Goal: Task Accomplishment & Management: Use online tool/utility

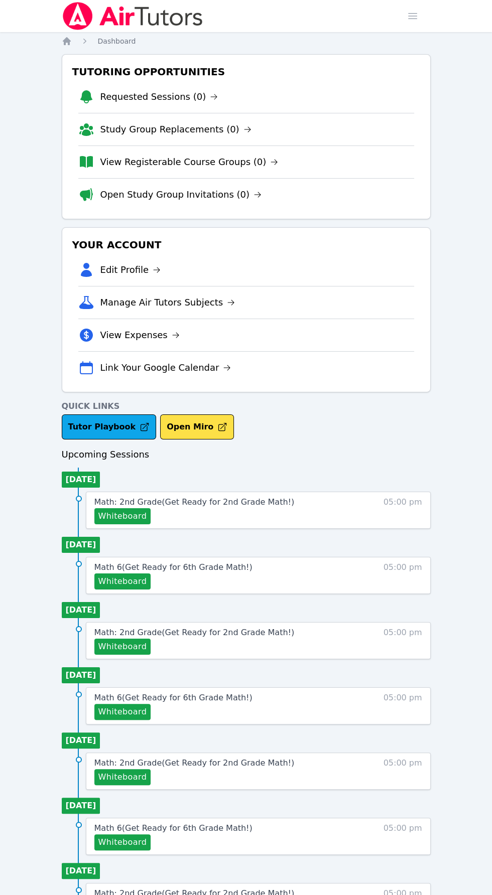
click at [415, 508] on span "05:00 pm" at bounding box center [402, 510] width 39 height 28
click at [219, 500] on span "Math: 2nd Grade ( Get Ready for 2nd Grade Math! )" at bounding box center [194, 502] width 200 height 10
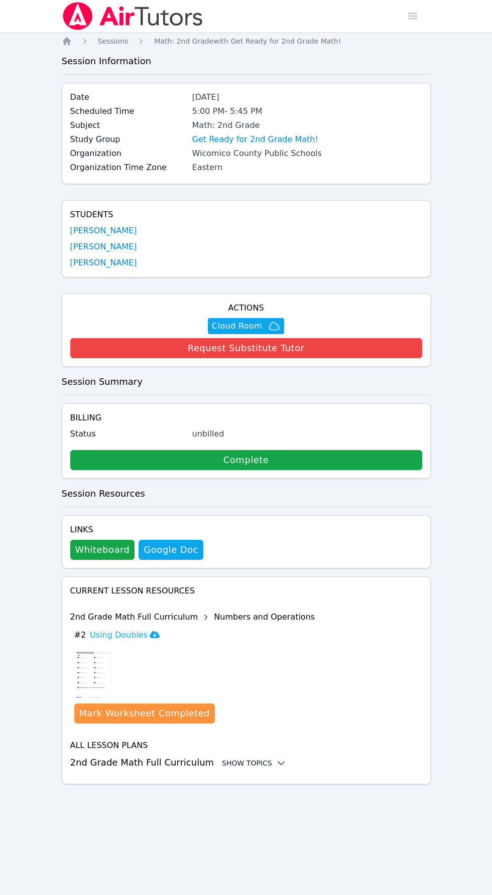
click at [241, 761] on div "Show Topics" at bounding box center [254, 763] width 64 height 10
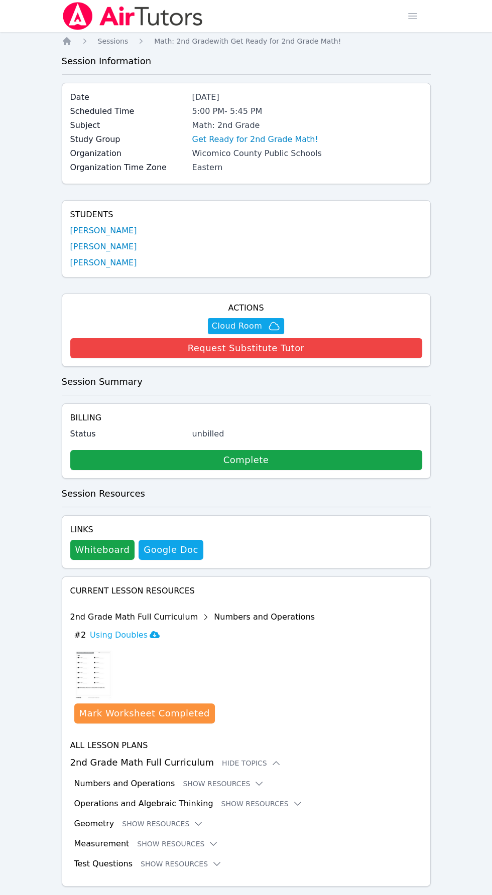
click at [383, 696] on div "Current Lesson Resources 2nd Grade Math Full Curriculum Numbers and Operations …" at bounding box center [246, 727] width 352 height 285
click at [199, 781] on button "Show Resources" at bounding box center [223, 784] width 81 height 10
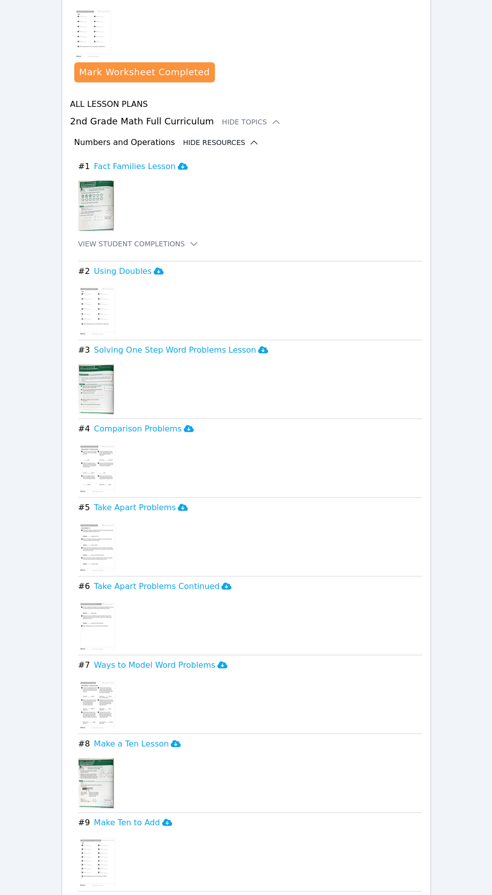
scroll to position [651, 0]
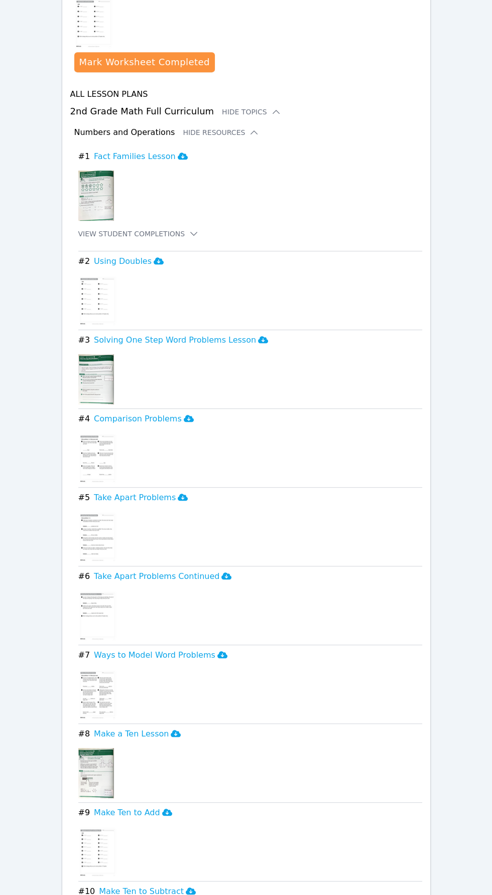
click at [90, 693] on img at bounding box center [97, 694] width 39 height 50
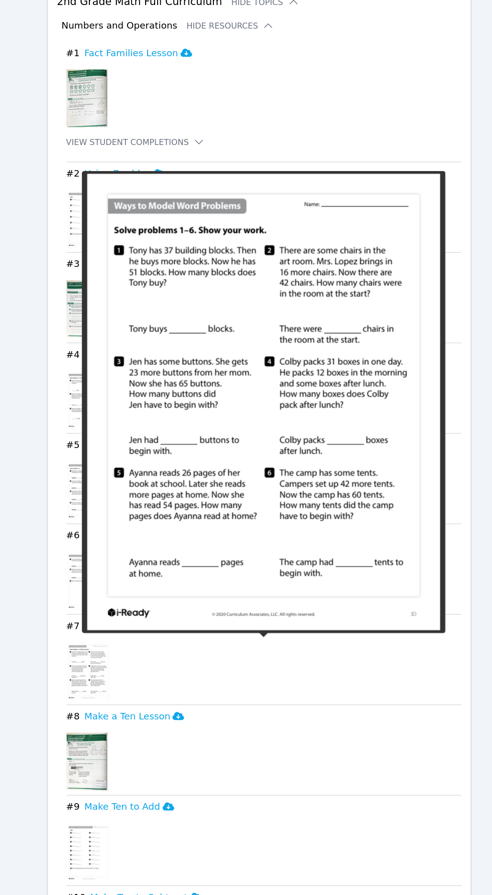
scroll to position [657, 0]
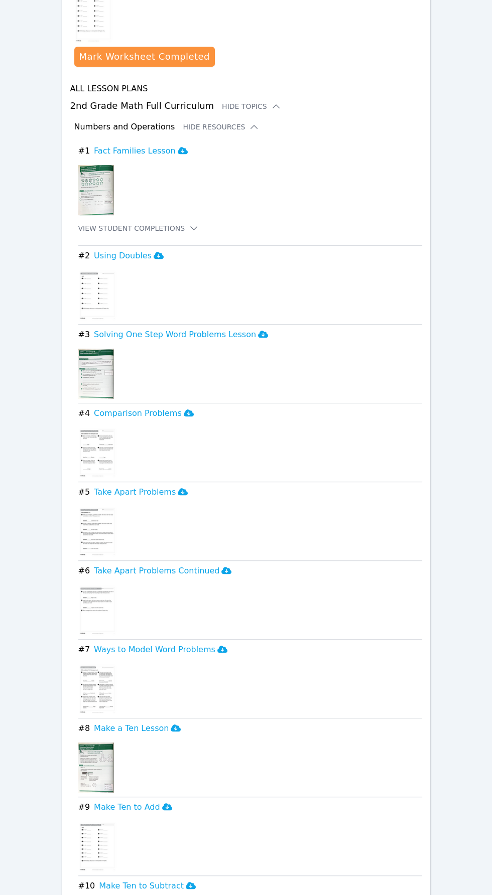
click at [450, 689] on div "Home Sessions Study Groups Students Messages Open user menu [PERSON_NAME] Open …" at bounding box center [246, 370] width 492 height 2055
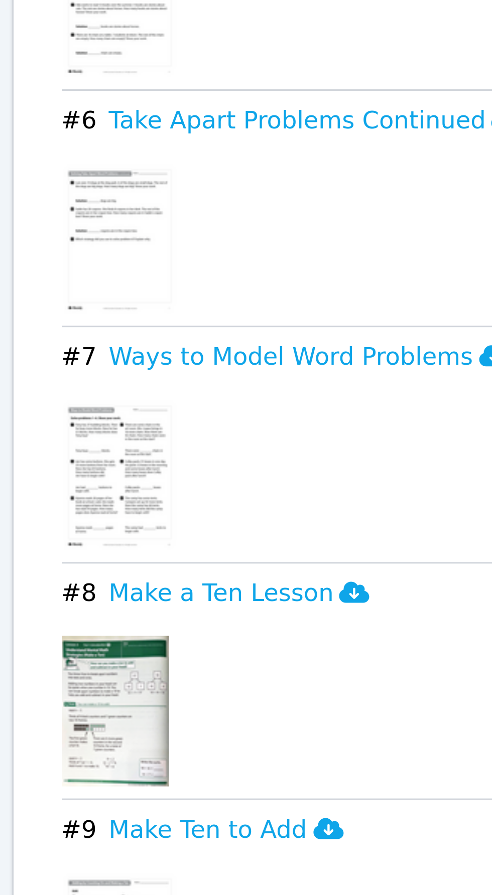
scroll to position [657, 0]
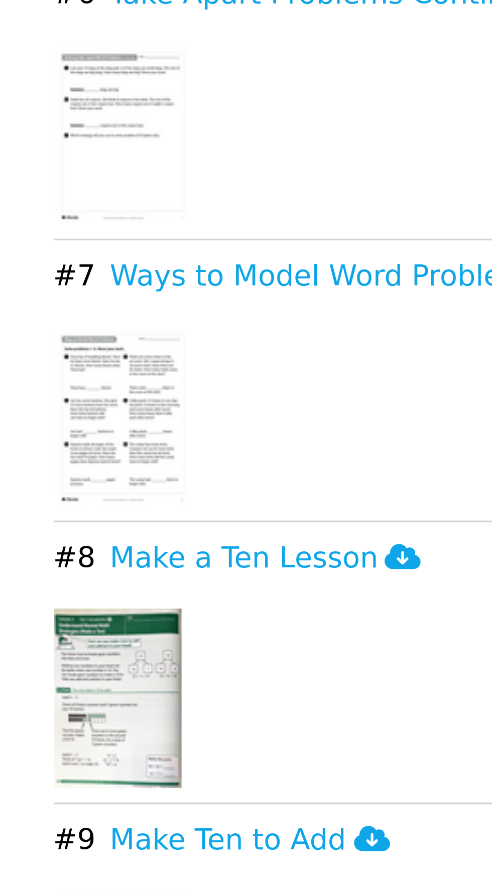
click at [95, 763] on img at bounding box center [96, 767] width 36 height 50
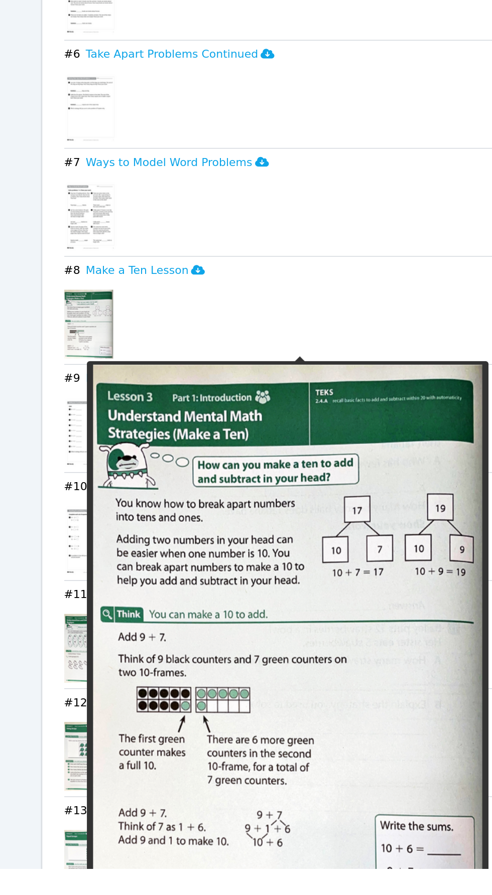
scroll to position [1083, 0]
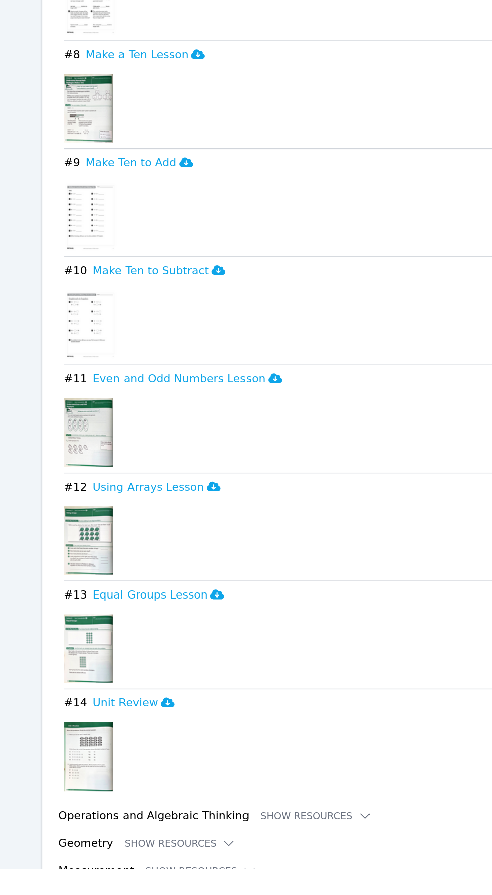
click at [309, 860] on div "All Lesson Plans 2nd Grade Math Full Curriculum Hide Topics Numbers and Operati…" at bounding box center [246, 289] width 352 height 1267
click at [264, 854] on button "Show Resources" at bounding box center [261, 857] width 81 height 10
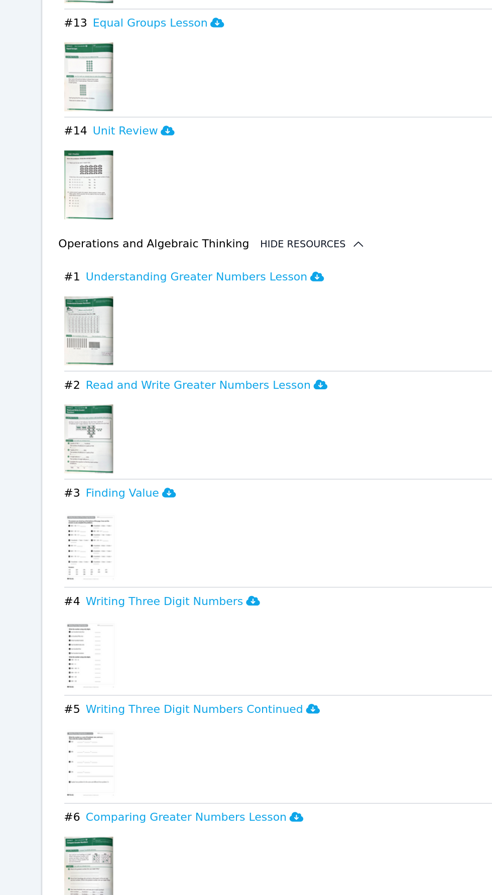
scroll to position [1561, 0]
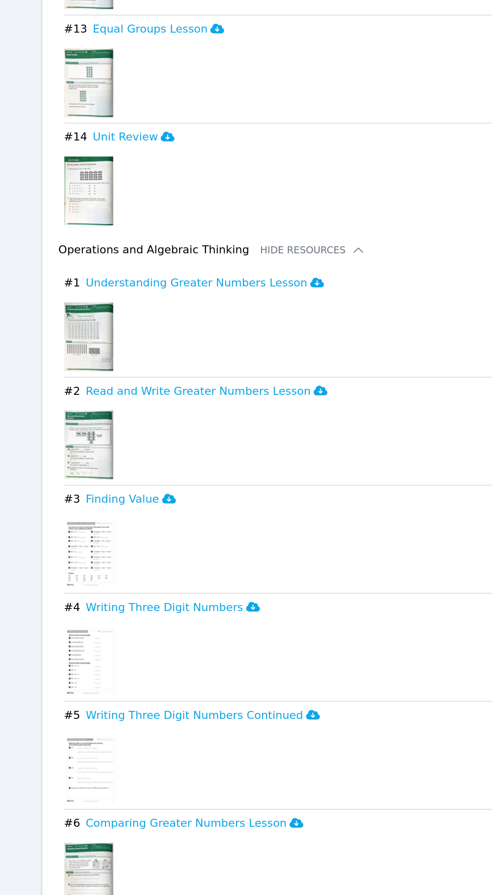
click at [90, 434] on img at bounding box center [96, 443] width 36 height 50
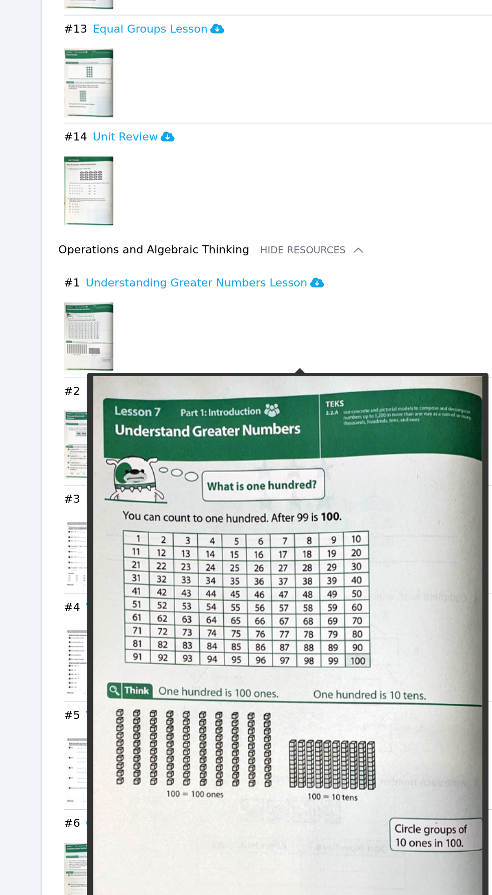
click at [79, 555] on span "# 3" at bounding box center [84, 561] width 12 height 12
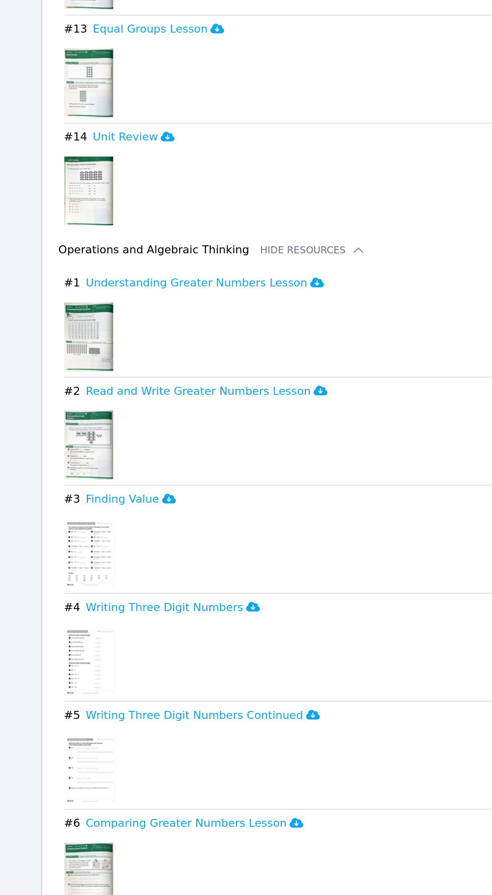
click at [86, 527] on img at bounding box center [96, 522] width 36 height 50
click at [53, 517] on div "Home Sessions Study Groups Students Messages Open user menu [PERSON_NAME] Open …" at bounding box center [246, 573] width 492 height 4269
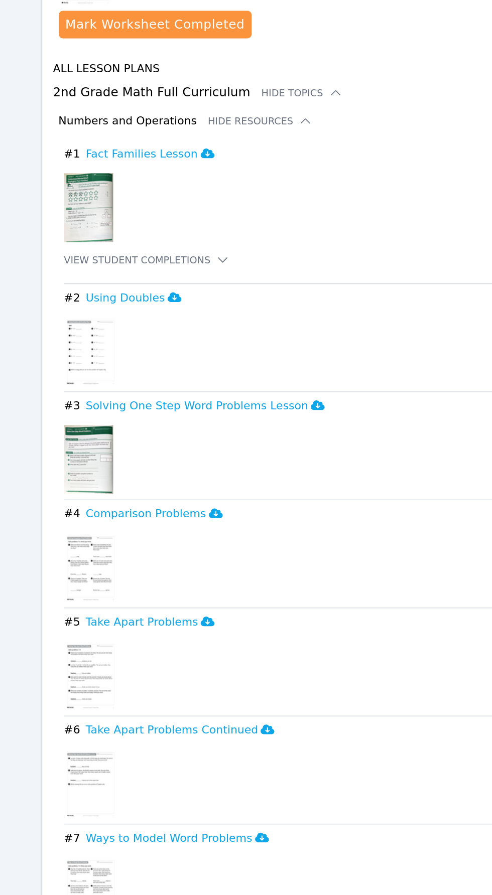
scroll to position [682, 0]
